Goal: Information Seeking & Learning: Learn about a topic

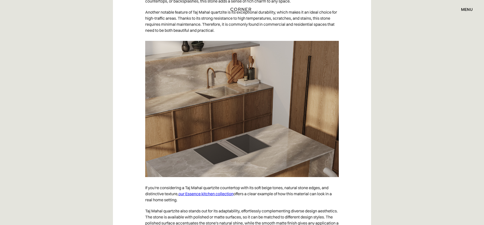
scroll to position [924, 0]
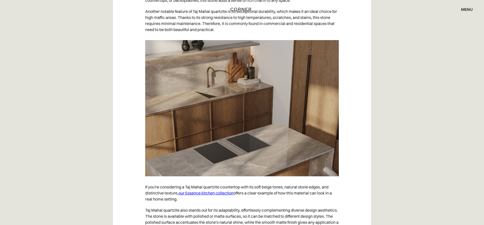
click at [225, 168] on link "our Essence kitchen collection" at bounding box center [205, 192] width 55 height 5
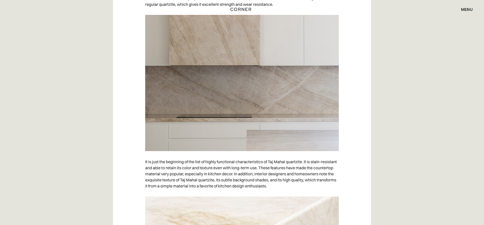
scroll to position [358, 0]
